Goal: Navigation & Orientation: Find specific page/section

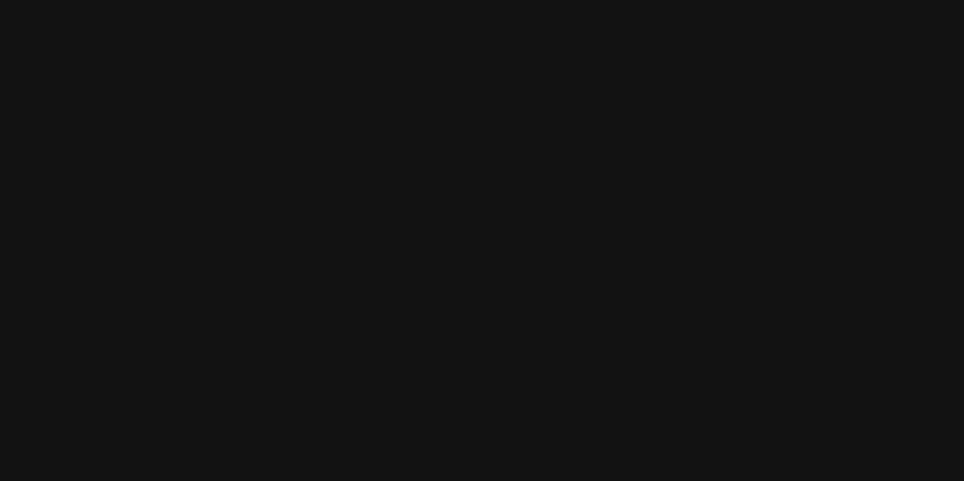
click at [725, 0] on html at bounding box center [482, 0] width 964 height 0
click at [576, 0] on html at bounding box center [482, 0] width 964 height 0
click at [560, 0] on html at bounding box center [482, 0] width 964 height 0
drag, startPoint x: 560, startPoint y: 227, endPoint x: 562, endPoint y: 132, distance: 95.3
click at [560, 0] on html at bounding box center [482, 0] width 964 height 0
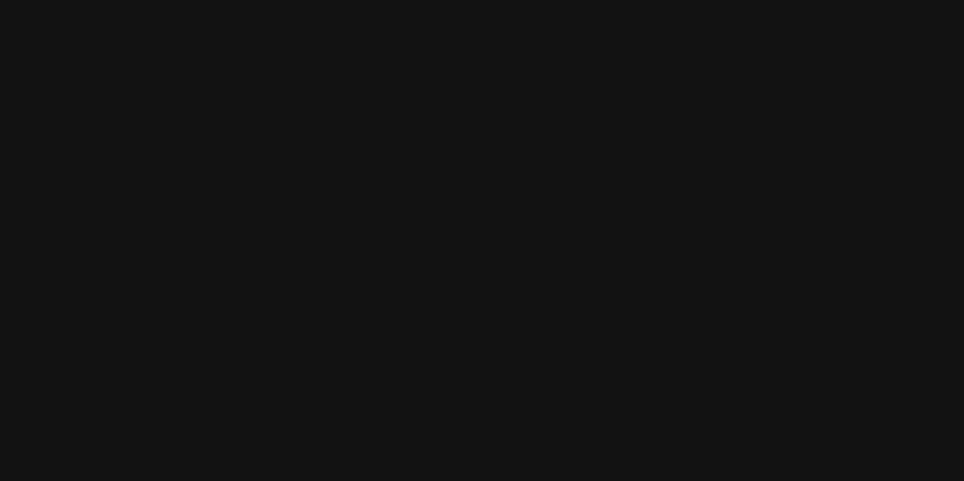
click at [892, 0] on html at bounding box center [482, 0] width 964 height 0
drag, startPoint x: 341, startPoint y: 339, endPoint x: 354, endPoint y: 322, distance: 21.6
click at [347, 0] on html at bounding box center [482, 0] width 964 height 0
